Goal: Task Accomplishment & Management: Complete application form

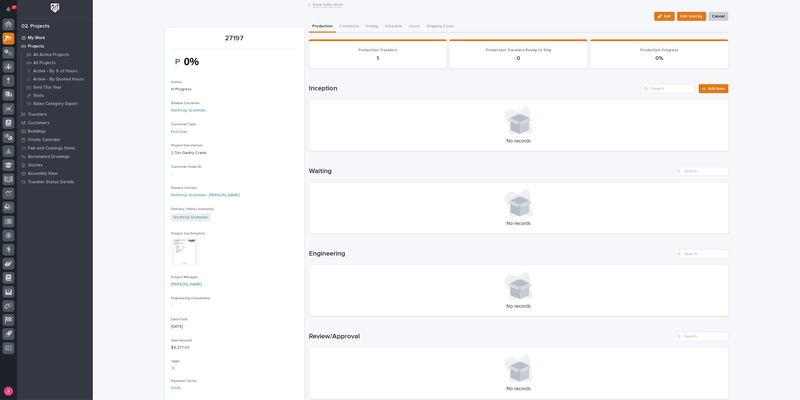
click at [32, 39] on p "My Work" at bounding box center [36, 37] width 17 height 5
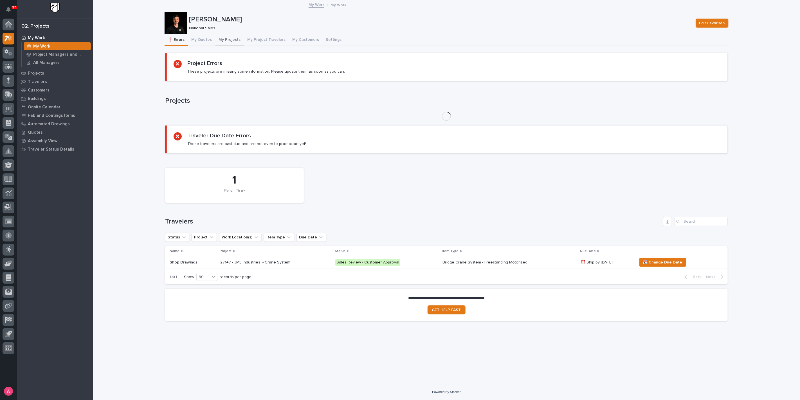
click at [220, 38] on button "My Projects" at bounding box center [230, 40] width 29 height 12
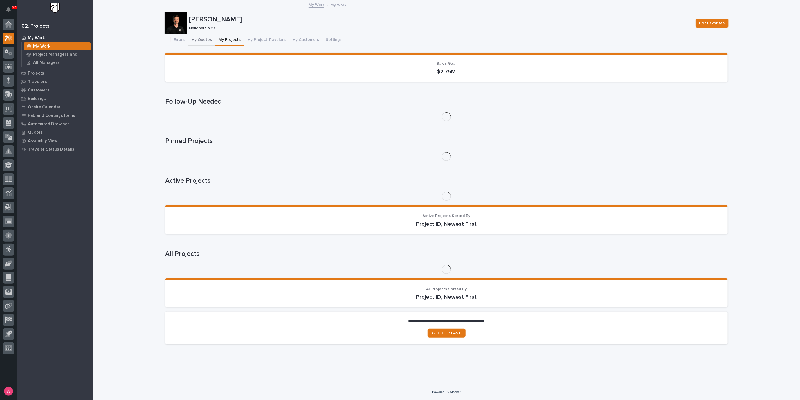
click at [208, 40] on button "My Quotes" at bounding box center [201, 40] width 27 height 12
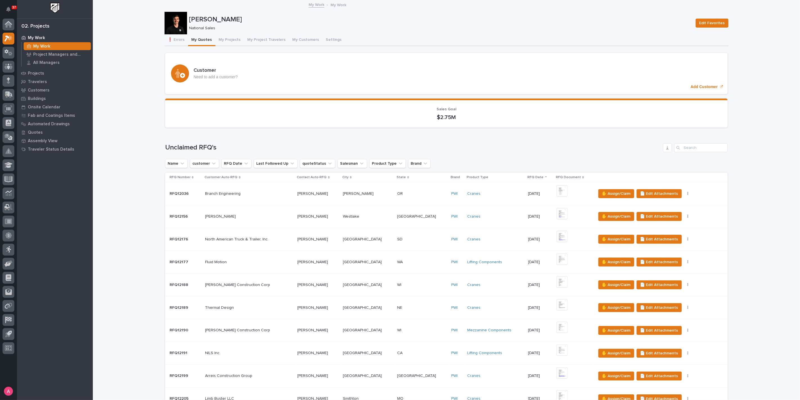
scroll to position [594, 0]
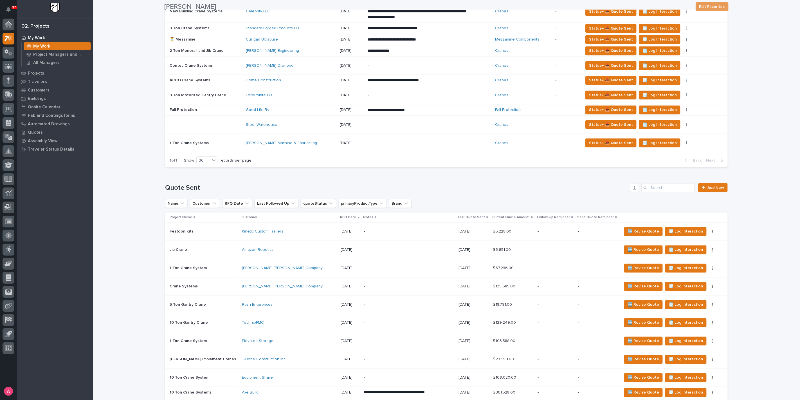
click at [392, 229] on p "-" at bounding box center [409, 231] width 90 height 5
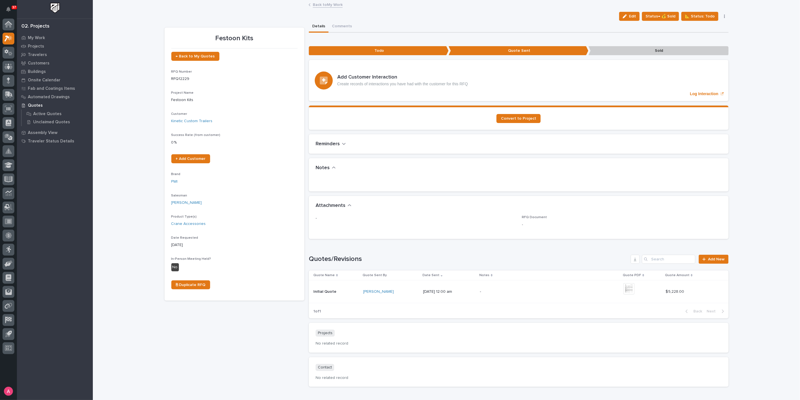
click at [724, 19] on div "Edit Status→ 💰 Sold 📐 Status: Todo Status→ 👎 Rejected Status→ ⏳ Inactive 🆕 Revi…" at bounding box center [673, 16] width 112 height 9
click at [723, 18] on div "Edit Status→ 💰 Sold 📐 Status: Todo Status→ 👎 Rejected Status→ ⏳ Inactive 🆕 Revi…" at bounding box center [673, 16] width 112 height 9
click at [723, 18] on button "button" at bounding box center [725, 16] width 8 height 4
click at [711, 45] on button "🆕 Revise Quote" at bounding box center [701, 45] width 50 height 9
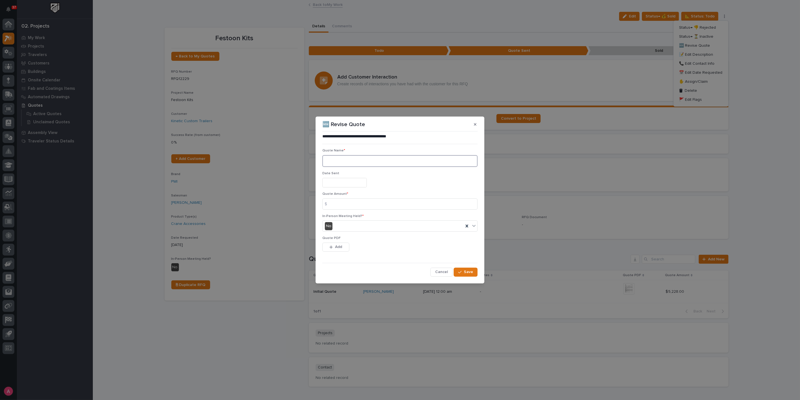
click at [361, 166] on textarea at bounding box center [399, 161] width 155 height 12
type textarea "**"
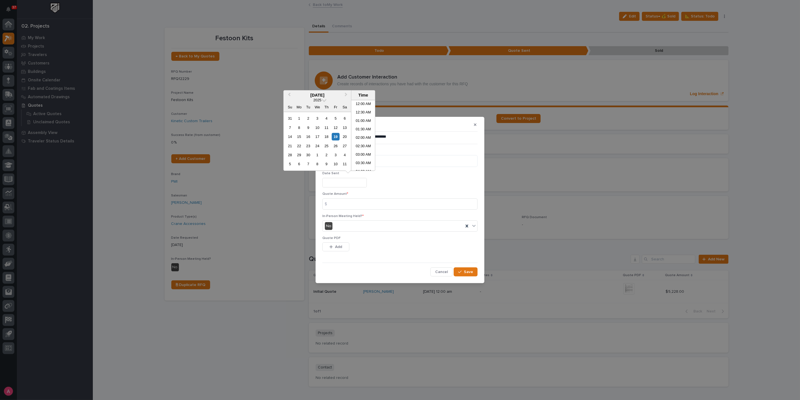
scroll to position [188, 0]
click at [327, 137] on div "18" at bounding box center [327, 137] width 8 height 8
type input "**********"
click at [360, 211] on div "Quote Amount * $" at bounding box center [399, 203] width 155 height 22
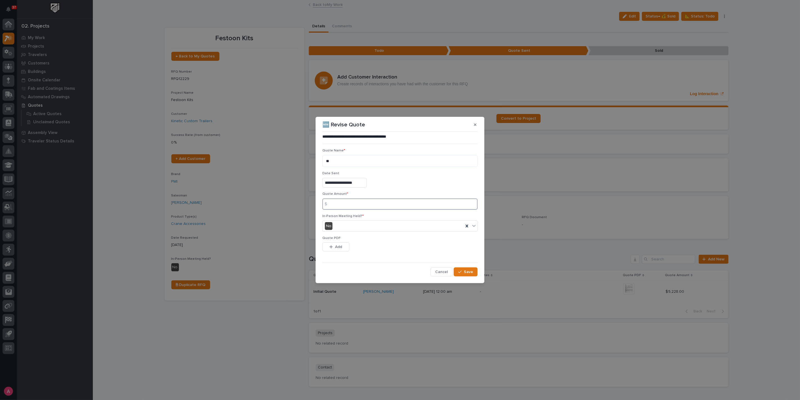
click at [358, 207] on input at bounding box center [399, 203] width 155 height 11
click at [346, 202] on input at bounding box center [399, 203] width 155 height 11
type input "4603"
click at [343, 245] on button "Add" at bounding box center [335, 246] width 27 height 9
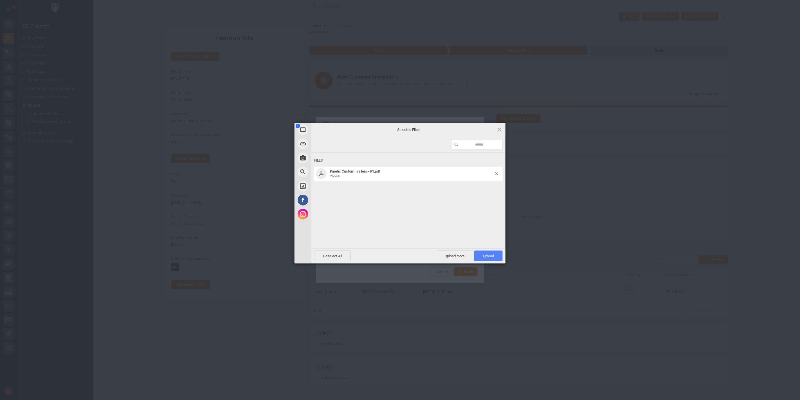
click at [488, 256] on span "Upload 1" at bounding box center [488, 256] width 11 height 4
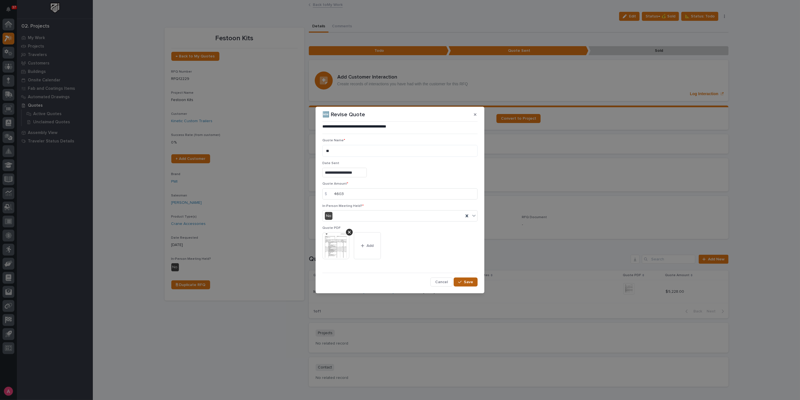
click at [472, 280] on span "Save" at bounding box center [468, 281] width 9 height 5
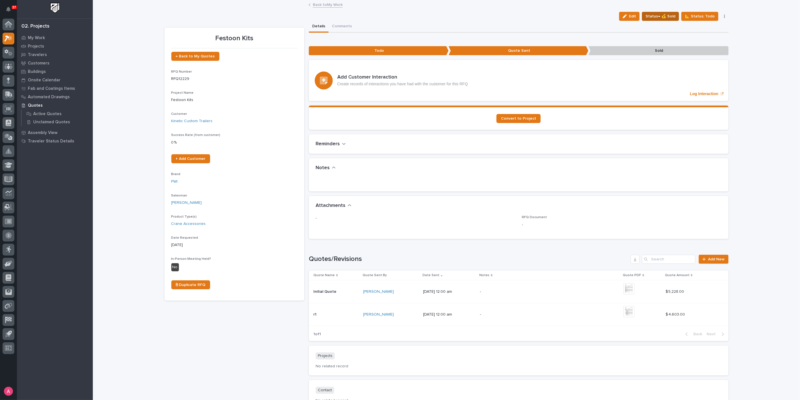
click at [669, 17] on span "Status→ 💰 Sold" at bounding box center [661, 16] width 30 height 7
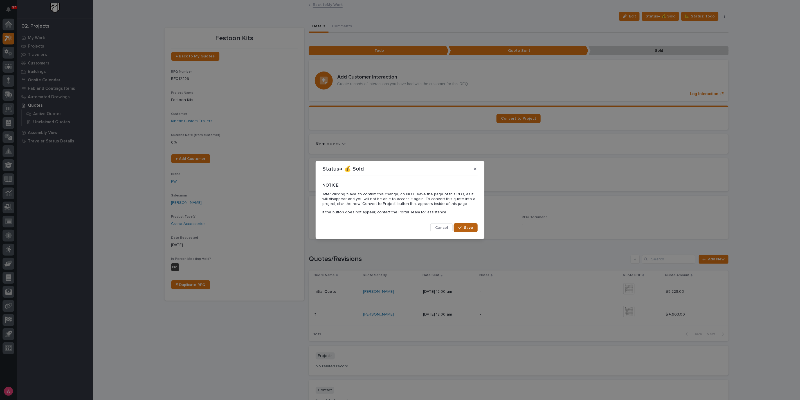
click at [468, 231] on button "Save" at bounding box center [466, 227] width 24 height 9
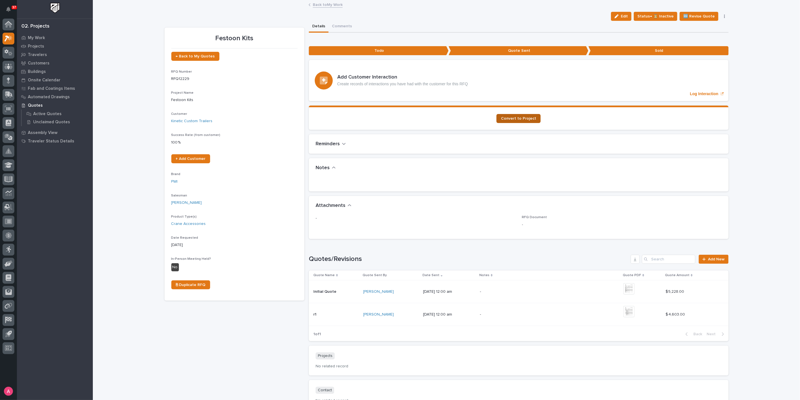
click at [526, 118] on span "Convert to Project" at bounding box center [518, 118] width 35 height 4
click at [41, 39] on p "My Work" at bounding box center [36, 37] width 17 height 5
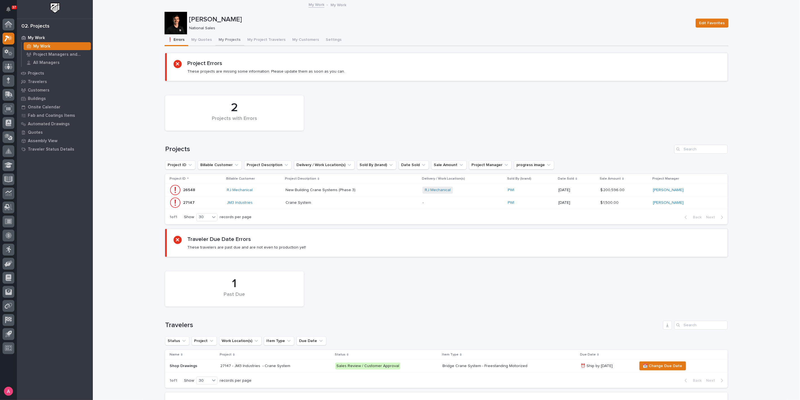
click at [219, 40] on button "My Projects" at bounding box center [230, 40] width 29 height 12
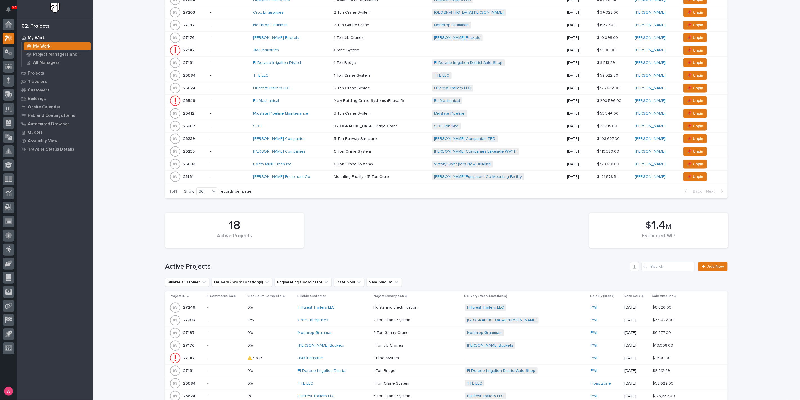
scroll to position [187, 0]
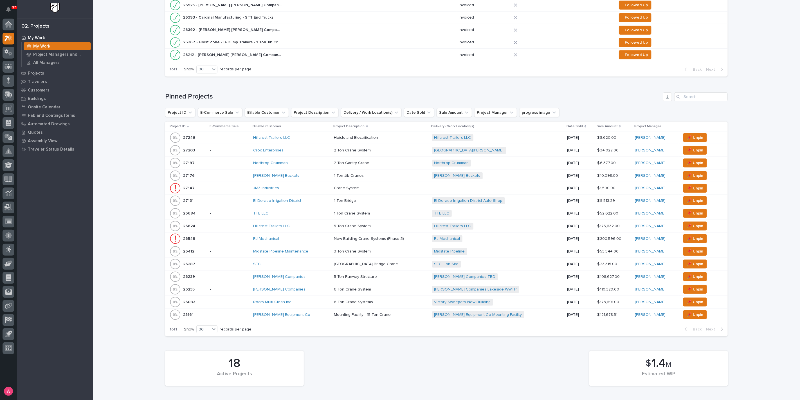
click at [311, 201] on div "El Dorado Irrigation District" at bounding box center [291, 200] width 77 height 5
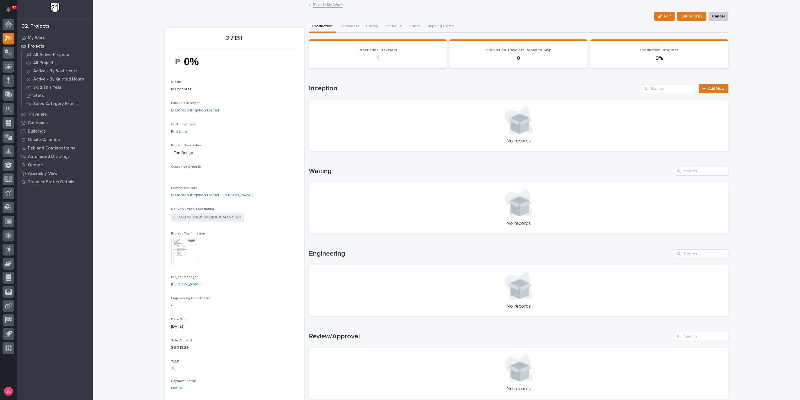
click at [190, 252] on img at bounding box center [184, 251] width 27 height 27
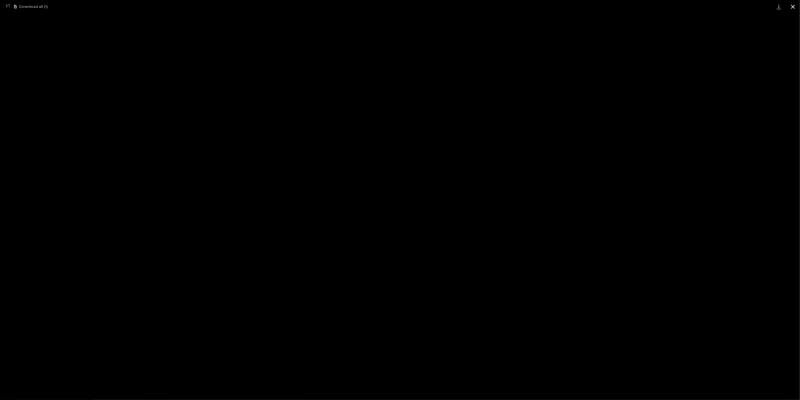
click at [787, 5] on button "Close gallery" at bounding box center [793, 6] width 14 height 13
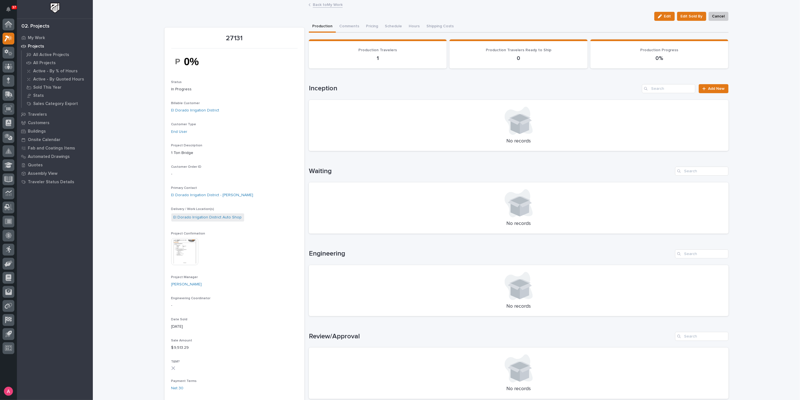
click at [316, 5] on link "Back to My Work" at bounding box center [328, 4] width 30 height 6
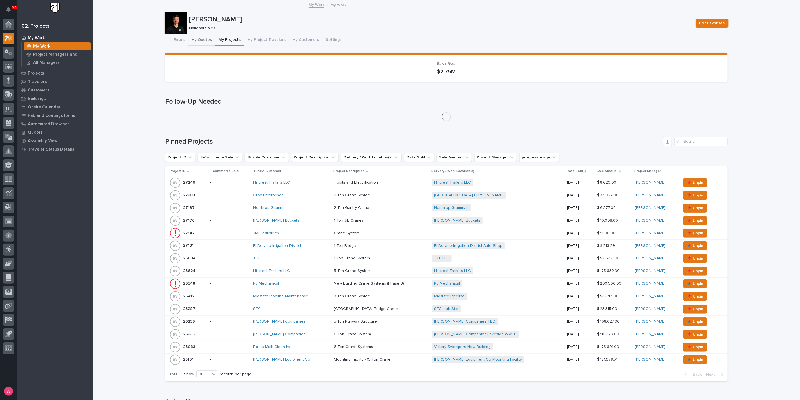
click at [197, 39] on button "My Quotes" at bounding box center [201, 40] width 27 height 12
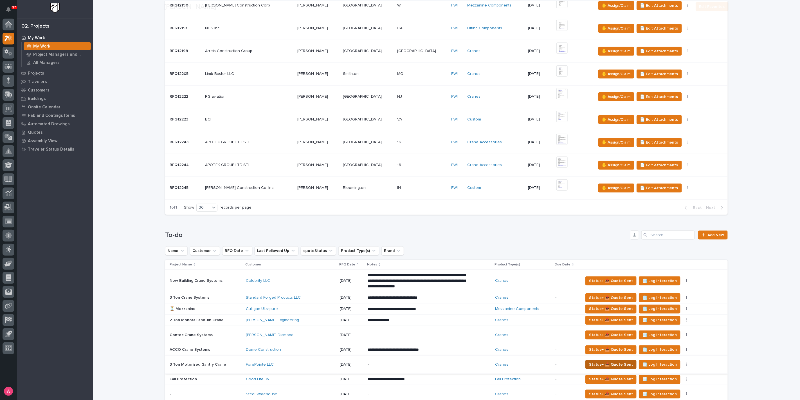
scroll to position [500, 0]
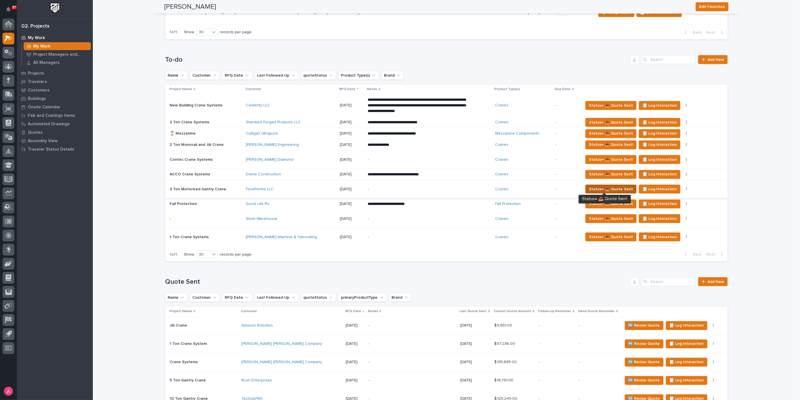
click at [599, 187] on span "Status→ 📤 Quote Sent" at bounding box center [611, 189] width 44 height 7
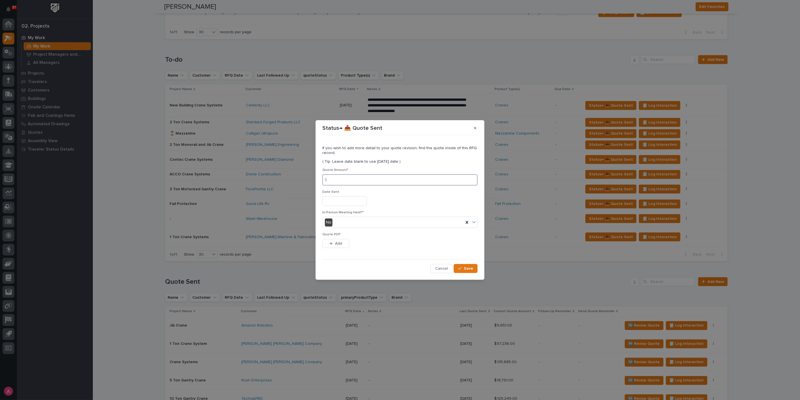
click at [406, 179] on input at bounding box center [399, 179] width 155 height 11
click at [383, 182] on input at bounding box center [399, 179] width 155 height 11
click at [384, 180] on input at bounding box center [399, 179] width 155 height 11
click at [367, 180] on input at bounding box center [399, 179] width 155 height 11
click at [349, 179] on input at bounding box center [399, 179] width 155 height 11
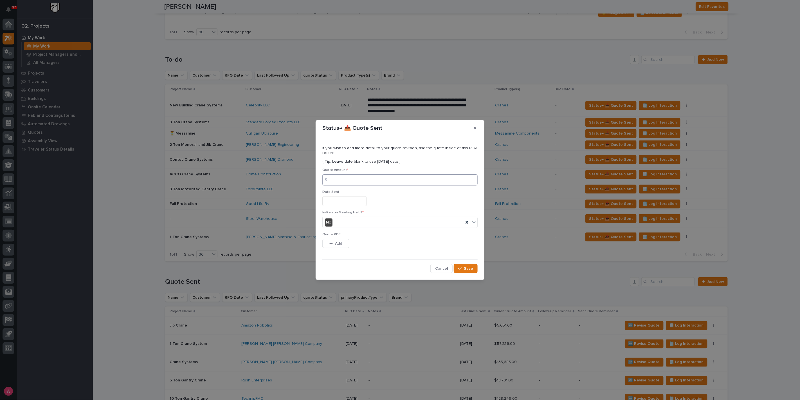
click at [338, 179] on input at bounding box center [399, 179] width 155 height 11
click at [349, 180] on input at bounding box center [399, 179] width 155 height 11
click at [353, 179] on input at bounding box center [399, 179] width 155 height 11
type input "106509"
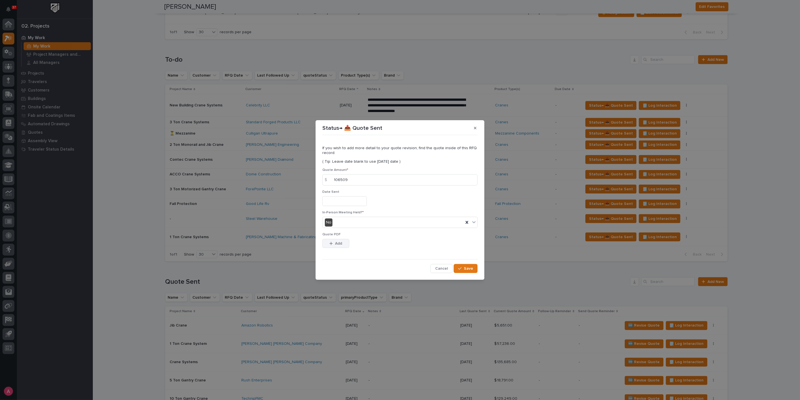
click at [339, 242] on span "Add" at bounding box center [338, 243] width 7 height 5
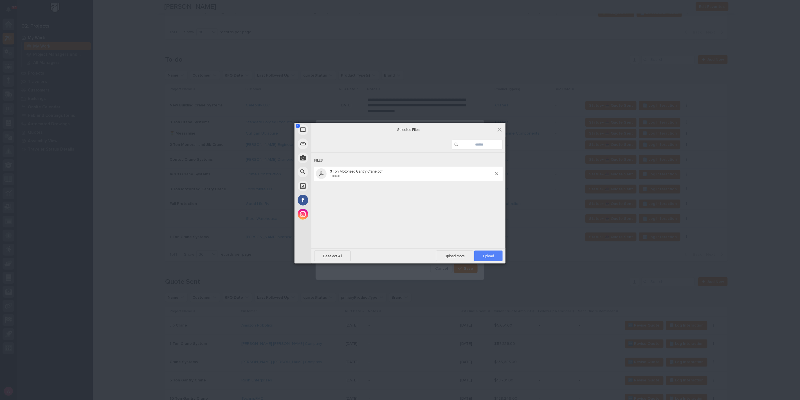
click at [486, 255] on span "Upload 1" at bounding box center [488, 256] width 11 height 4
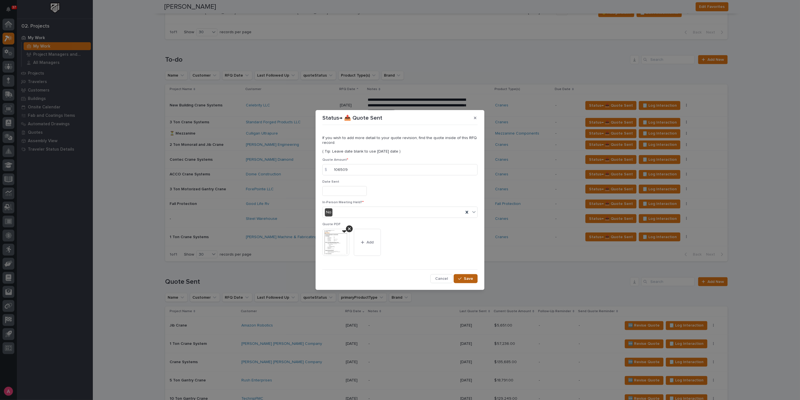
click at [462, 275] on button "Save" at bounding box center [466, 278] width 24 height 9
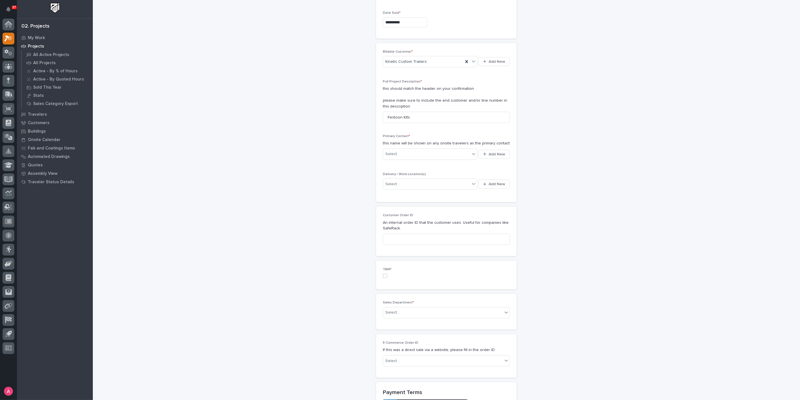
scroll to position [94, 0]
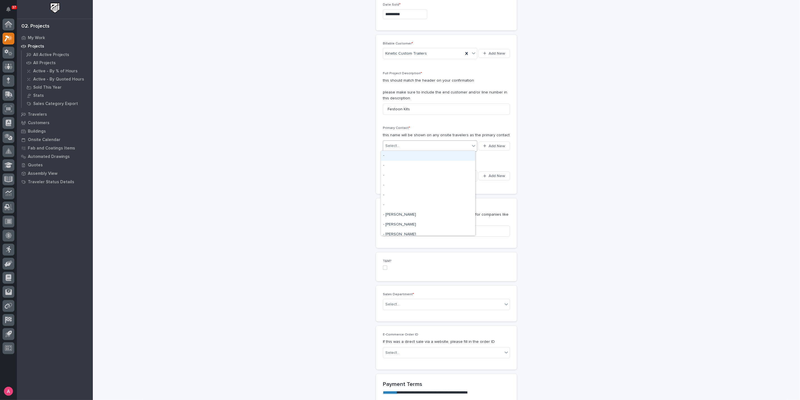
click at [421, 146] on div "Select..." at bounding box center [426, 145] width 87 height 9
click at [489, 143] on span "Add New" at bounding box center [497, 145] width 17 height 5
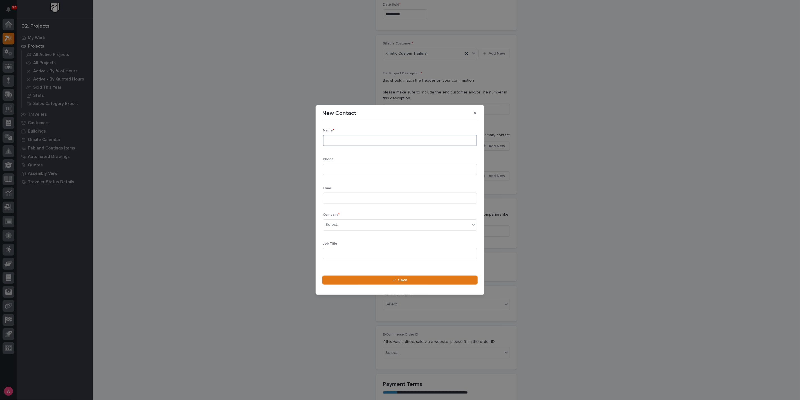
click at [367, 142] on input at bounding box center [400, 140] width 154 height 11
type input "Derrick Powers"
click at [345, 169] on input at bounding box center [400, 169] width 154 height 11
paste input "250.299.4399"
type input "250.299.4399"
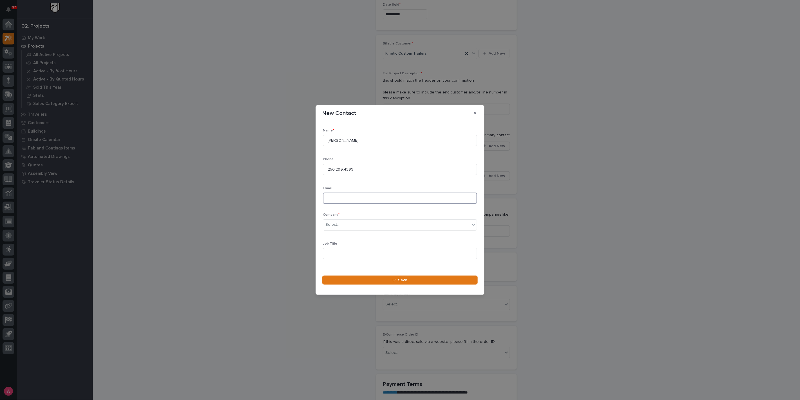
click at [351, 199] on input at bounding box center [400, 197] width 154 height 11
click at [361, 197] on input at bounding box center [400, 197] width 154 height 11
paste input "dpower@kinetic-group.com"
type input "dpower@kinetic-group.com"
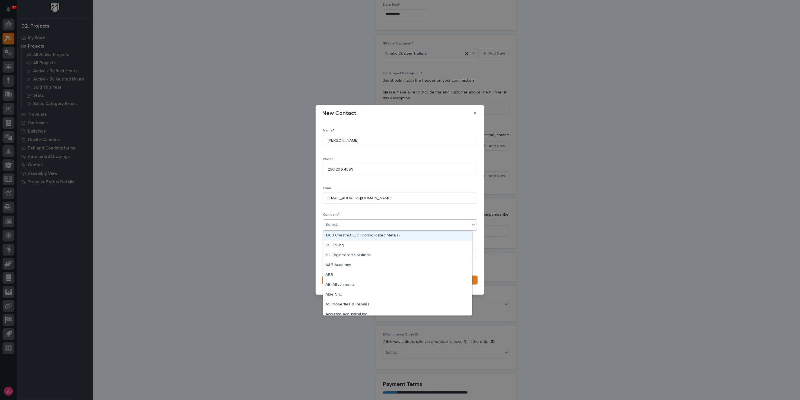
click at [369, 228] on div "Select..." at bounding box center [396, 224] width 147 height 9
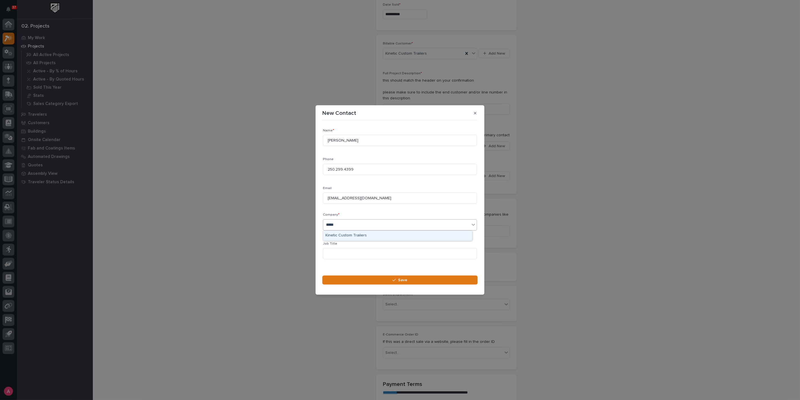
type input "****"
click at [464, 222] on icon at bounding box center [467, 225] width 6 height 6
type input "****"
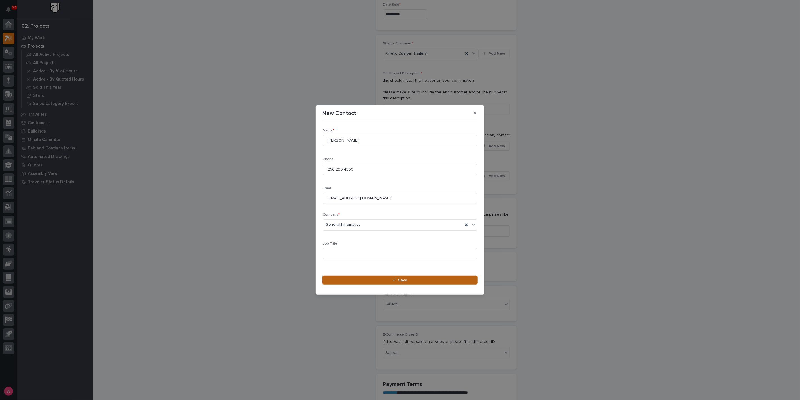
click at [394, 282] on button "Save" at bounding box center [399, 279] width 155 height 9
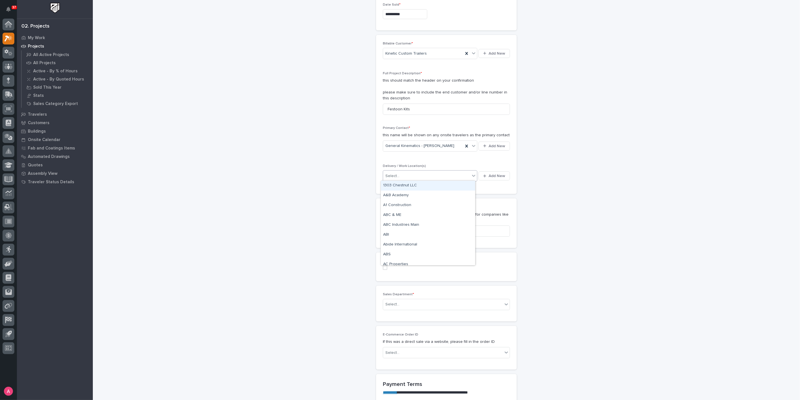
click at [416, 179] on div "Select..." at bounding box center [430, 175] width 95 height 11
click at [502, 176] on span "Add New" at bounding box center [497, 175] width 17 height 5
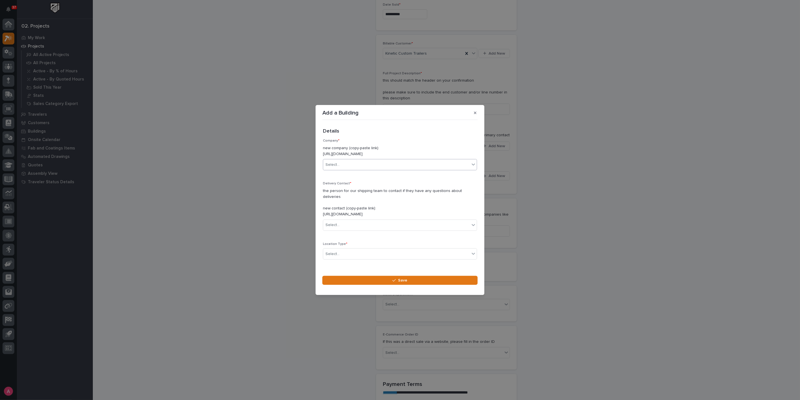
click at [404, 169] on div "Select..." at bounding box center [396, 164] width 147 height 9
type input "****"
click at [346, 222] on div "Select..." at bounding box center [396, 224] width 147 height 9
type input "*"
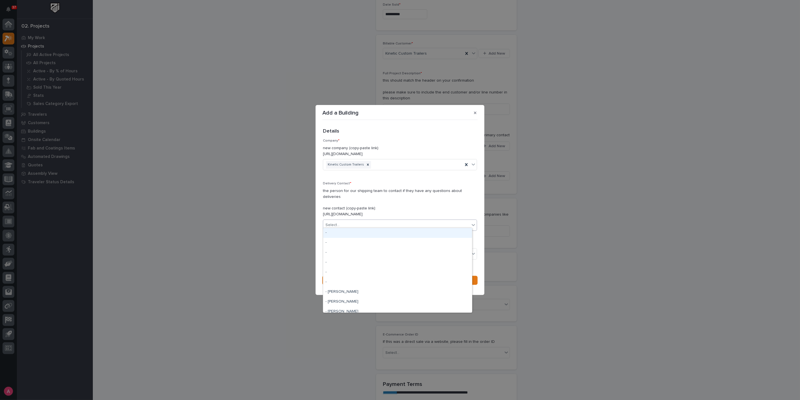
click at [417, 203] on p "the person for our shipping team to contact if they have any questions about de…" at bounding box center [400, 202] width 154 height 29
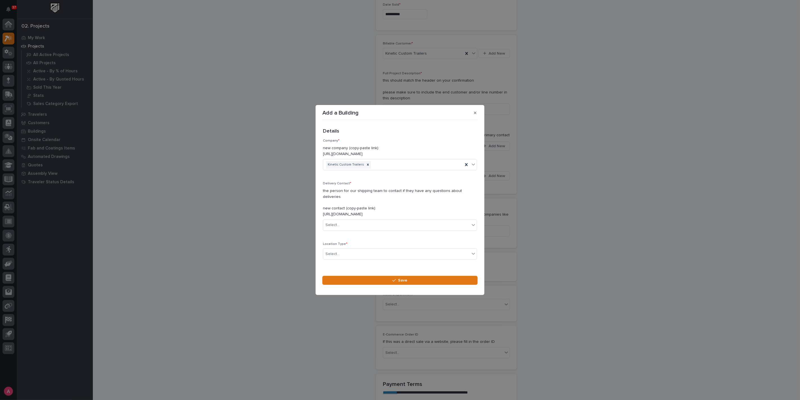
drag, startPoint x: 414, startPoint y: 210, endPoint x: 323, endPoint y: 212, distance: 90.9
click at [323, 212] on p "the person for our shipping team to contact if they have any questions about de…" at bounding box center [400, 202] width 154 height 29
copy p "https://portal.pwiworks.com/projects/contacts/new"
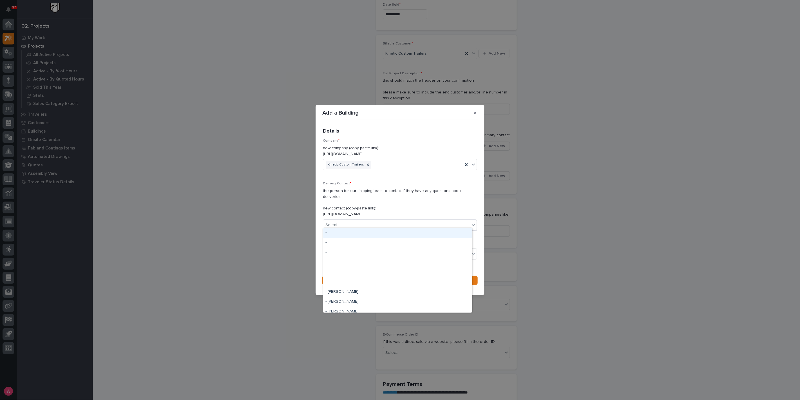
click at [379, 220] on div "Select..." at bounding box center [396, 224] width 147 height 9
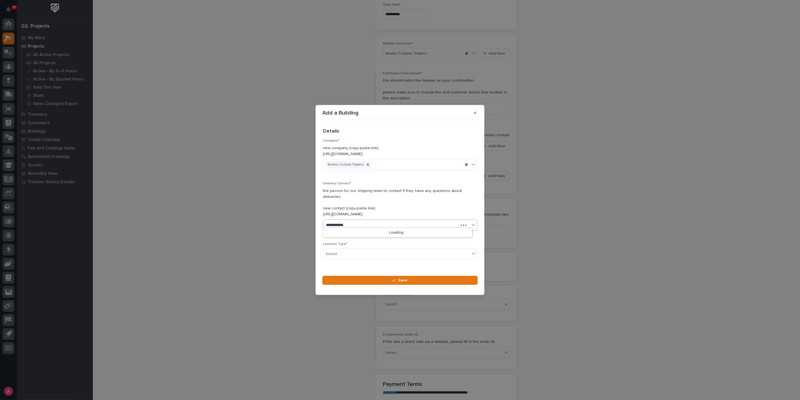
type input "**********"
click at [377, 250] on div "Select..." at bounding box center [396, 253] width 147 height 9
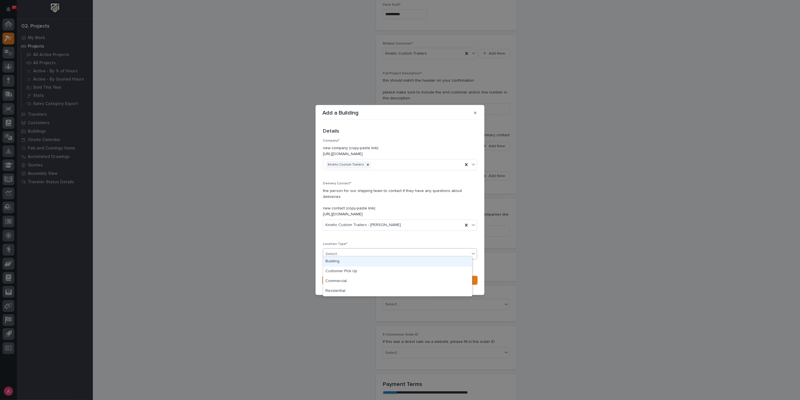
click at [360, 261] on div "Building" at bounding box center [397, 262] width 149 height 10
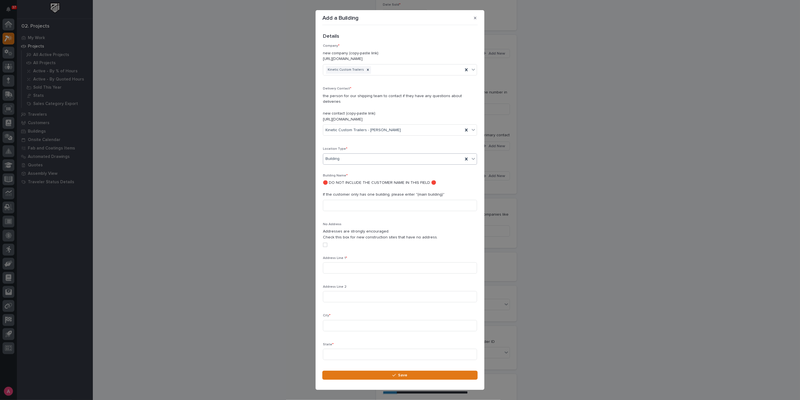
click at [373, 191] on div "Building Name * 🛑 DO NOT INCLUDE THE CUSTOMER NAME IN THIS FIELD 🛑 If the custo…" at bounding box center [400, 195] width 154 height 42
click at [373, 200] on input at bounding box center [400, 205] width 154 height 11
type input "Main Building"
click at [330, 262] on input at bounding box center [400, 267] width 154 height 11
type input "900 Schroeder Dr"
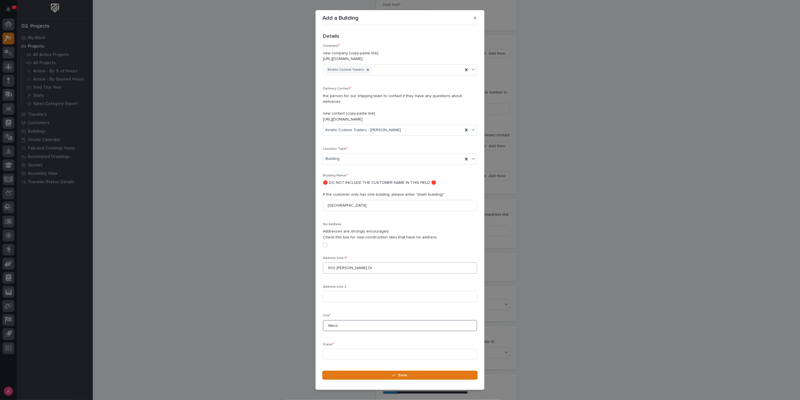
type input "Waco"
type input "[GEOGRAPHIC_DATA]"
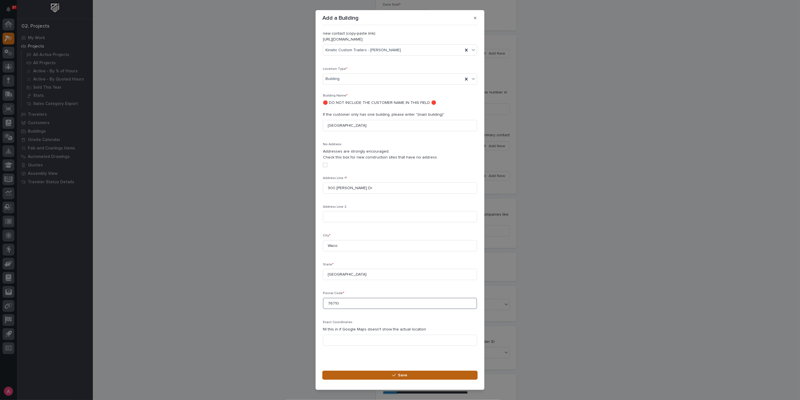
type input "76710"
click at [402, 377] on span "Save" at bounding box center [402, 374] width 9 height 5
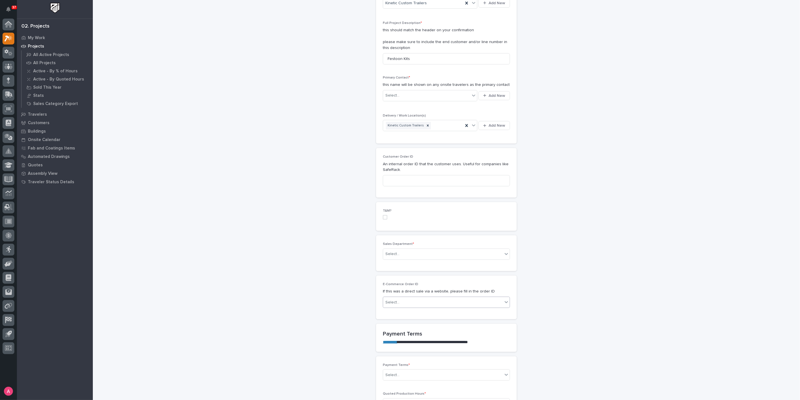
scroll to position [187, 0]
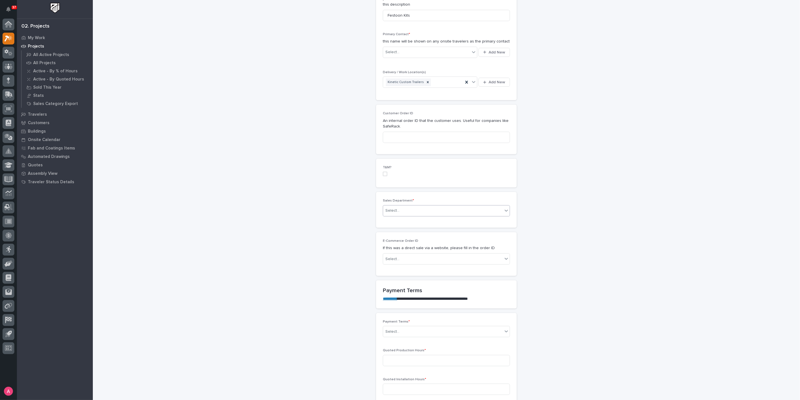
click at [420, 213] on div "Select..." at bounding box center [443, 210] width 120 height 9
click at [408, 217] on span "National Sales" at bounding box center [397, 220] width 28 height 6
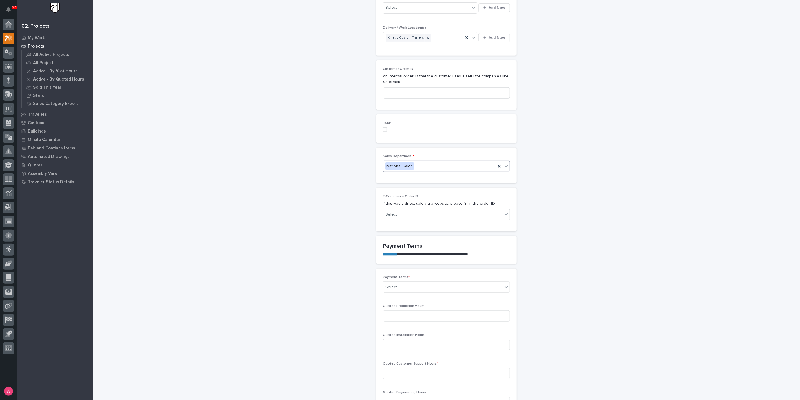
scroll to position [250, 0]
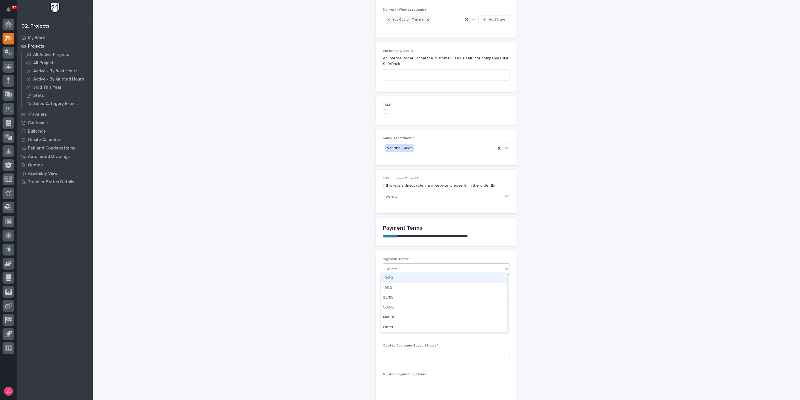
click at [406, 266] on div "Select..." at bounding box center [443, 268] width 120 height 9
click at [402, 288] on div "100%" at bounding box center [444, 288] width 127 height 10
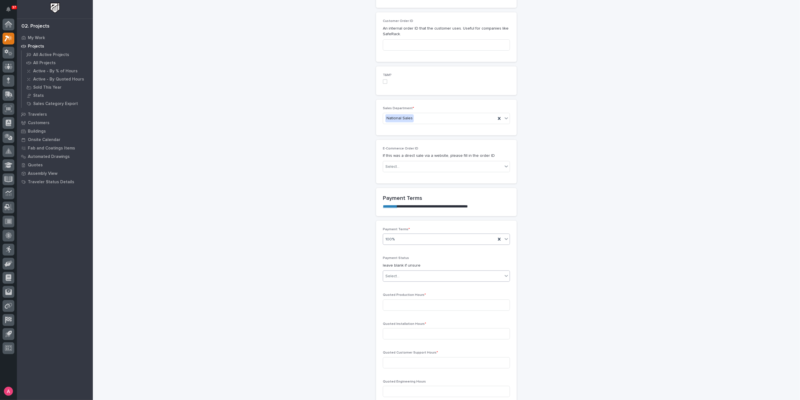
click at [413, 276] on div "Select..." at bounding box center [443, 275] width 120 height 9
click at [418, 286] on div "NOT PAID" at bounding box center [444, 285] width 127 height 10
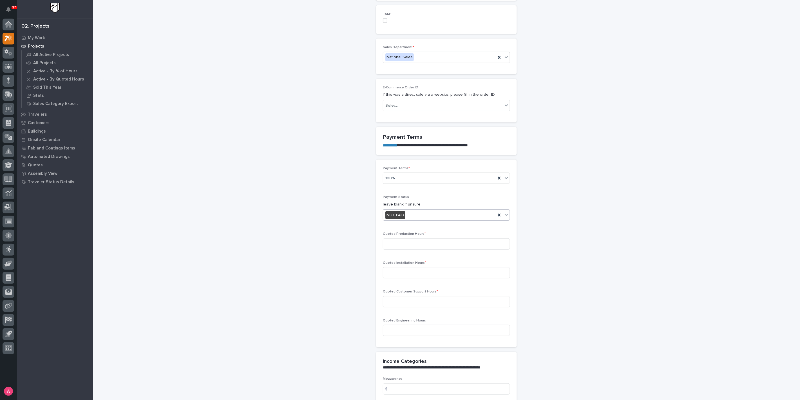
scroll to position [374, 0]
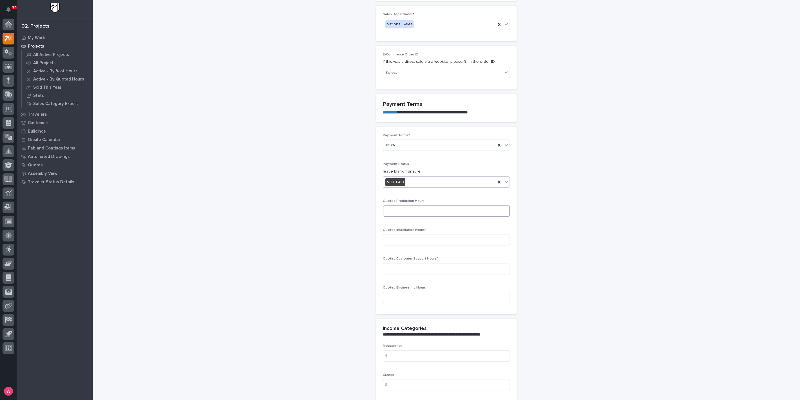
click at [407, 212] on input at bounding box center [446, 210] width 127 height 11
type input "1"
click at [408, 240] on input at bounding box center [446, 239] width 127 height 11
type input "0"
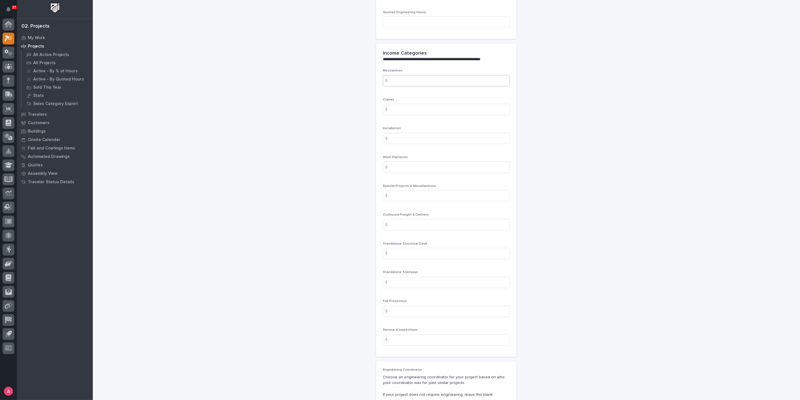
scroll to position [655, 0]
type input "0"
click at [417, 186] on input at bounding box center [446, 189] width 127 height 11
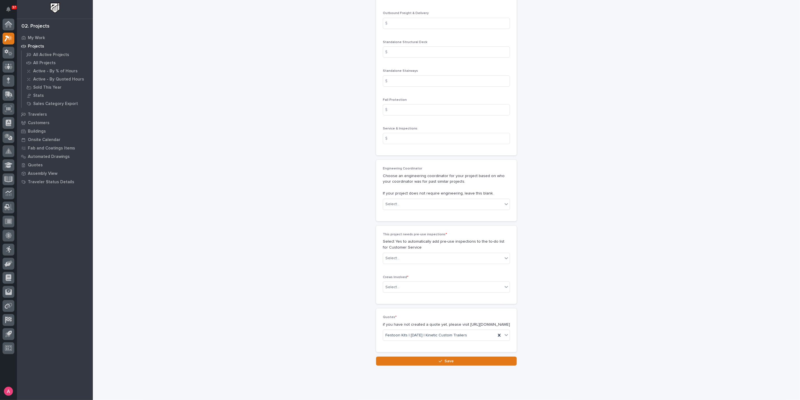
scroll to position [863, 0]
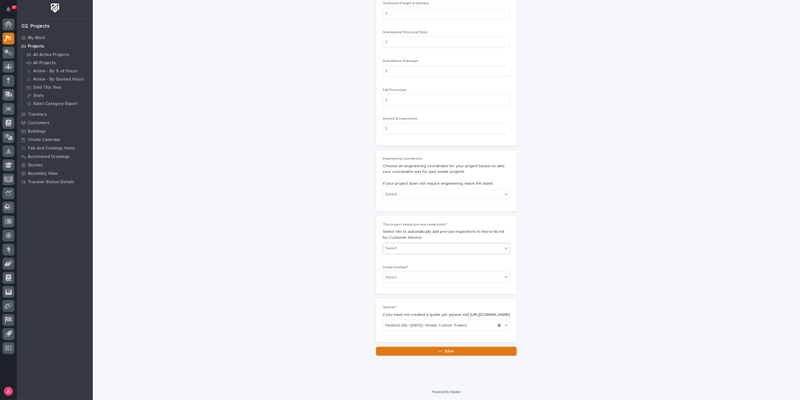
type input "4603"
click at [411, 245] on div "Select..." at bounding box center [443, 248] width 120 height 9
click at [403, 261] on div "No" at bounding box center [444, 264] width 127 height 10
click at [405, 273] on div "Select..." at bounding box center [443, 277] width 120 height 9
click at [406, 285] on div "Production" at bounding box center [444, 283] width 127 height 10
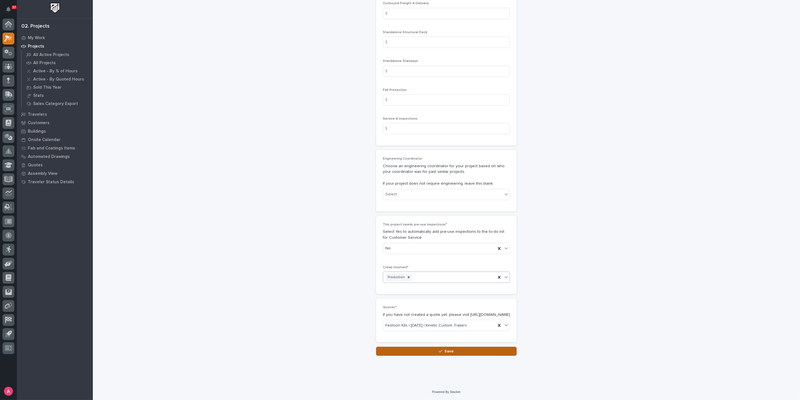
click at [443, 355] on button "Save" at bounding box center [446, 351] width 141 height 9
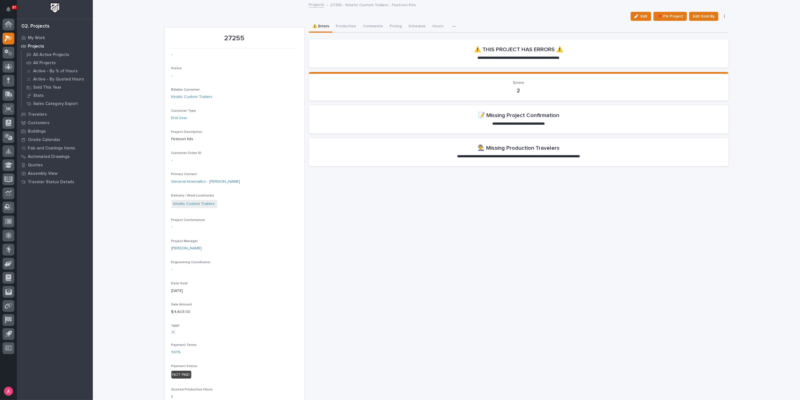
drag, startPoint x: 645, startPoint y: 17, endPoint x: 794, endPoint y: 241, distance: 269.7
click at [645, 17] on span "Edit" at bounding box center [644, 16] width 7 height 5
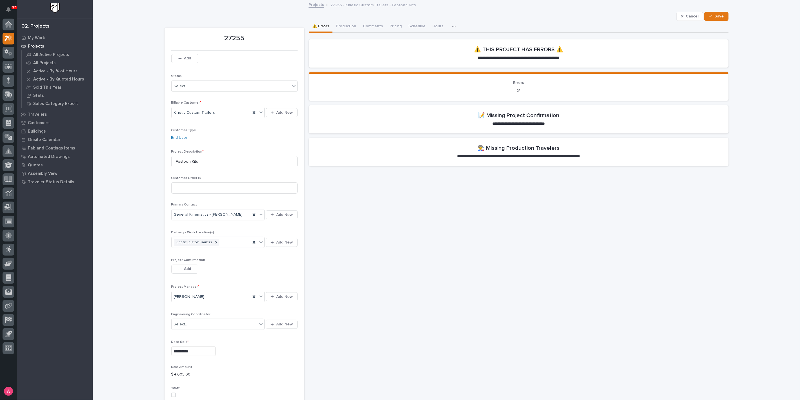
drag, startPoint x: 186, startPoint y: 267, endPoint x: 192, endPoint y: 265, distance: 6.7
click at [186, 267] on span "Add" at bounding box center [187, 268] width 7 height 5
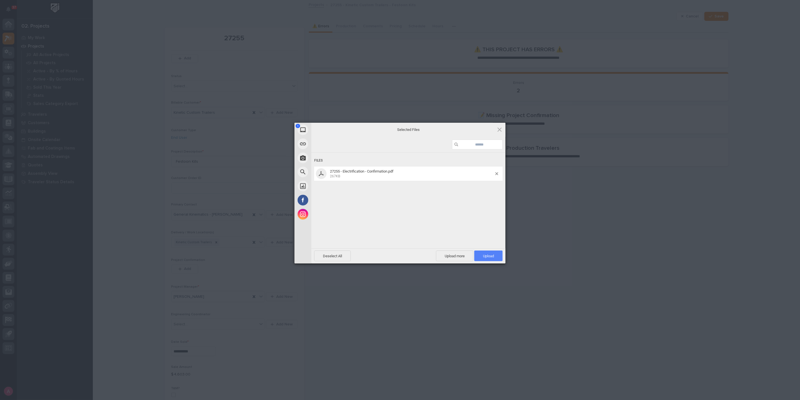
click at [488, 253] on span "Upload 1" at bounding box center [488, 255] width 28 height 11
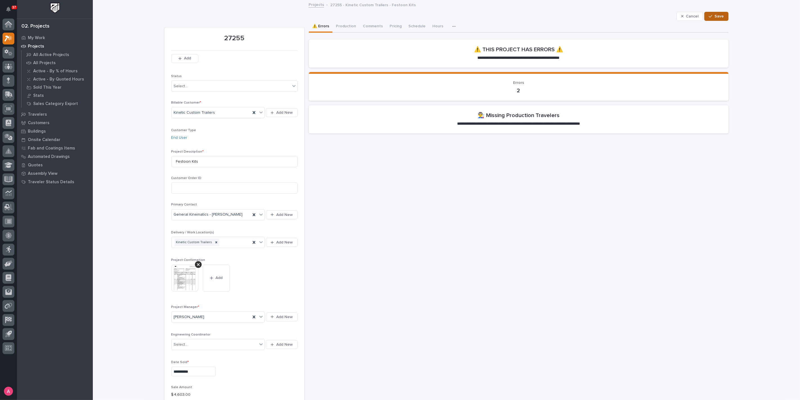
click at [712, 15] on div "button" at bounding box center [712, 16] width 6 height 4
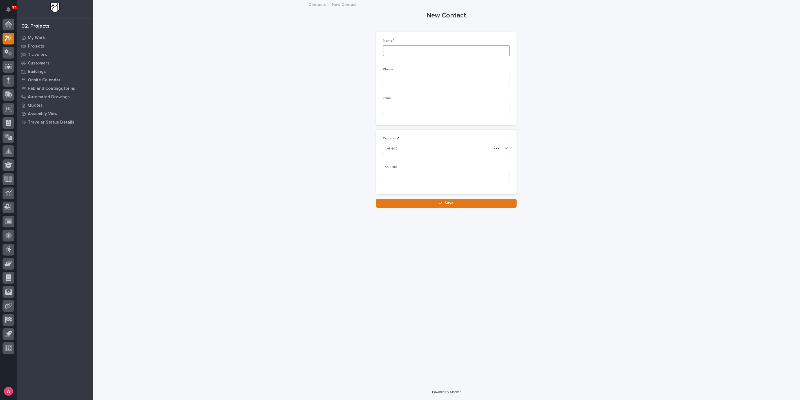
click at [422, 51] on input at bounding box center [446, 50] width 127 height 11
type input "[PERSON_NAME]"
click at [402, 151] on div "Select..." at bounding box center [443, 148] width 120 height 9
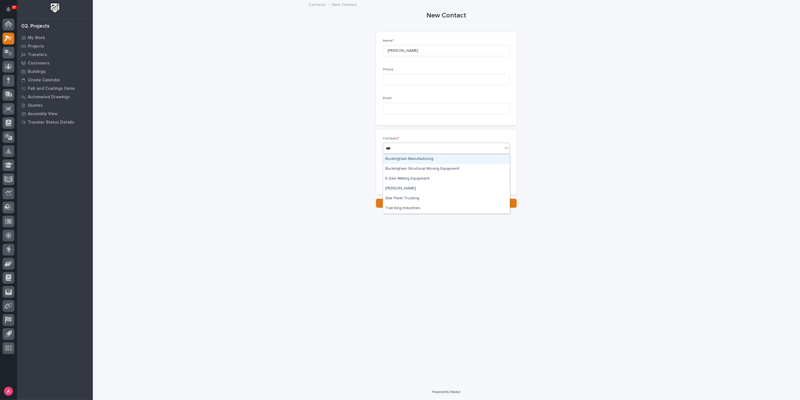
type input "****"
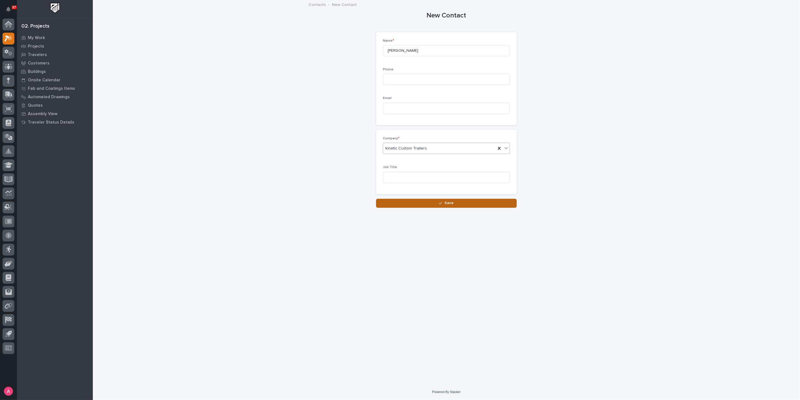
click at [443, 205] on div "button" at bounding box center [442, 203] width 6 height 4
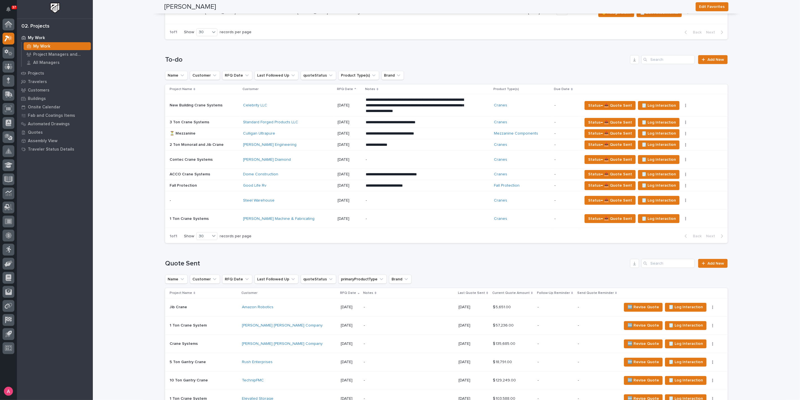
scroll to position [531, 0]
